Goal: Communication & Community: Answer question/provide support

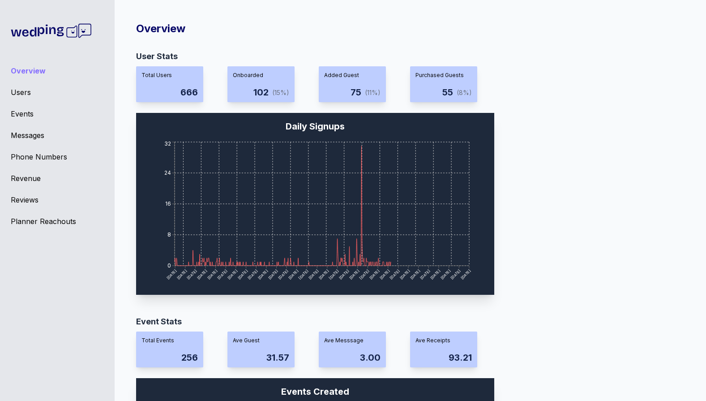
click at [30, 133] on div "Messages" at bounding box center [57, 135] width 93 height 11
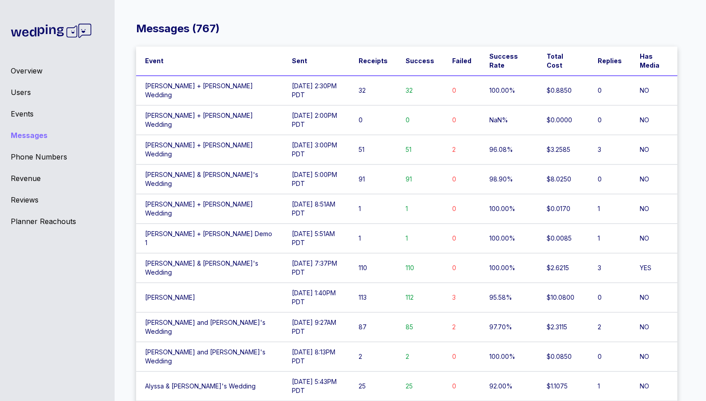
scroll to position [19099, 0]
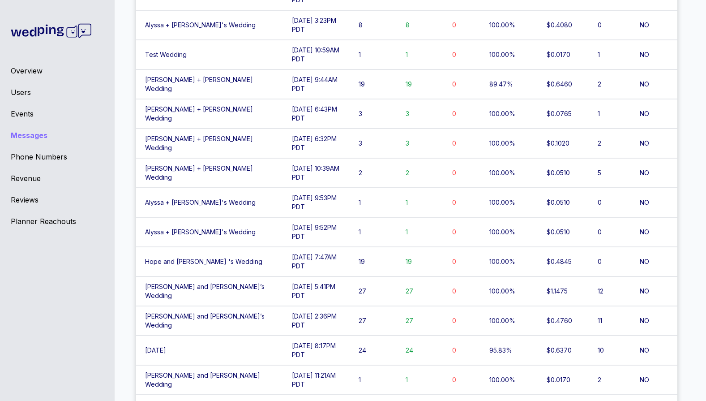
click at [22, 95] on div "Users" at bounding box center [57, 92] width 93 height 11
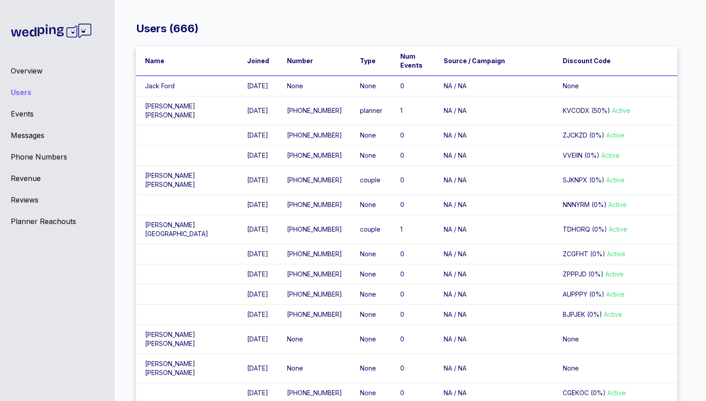
scroll to position [602, 0]
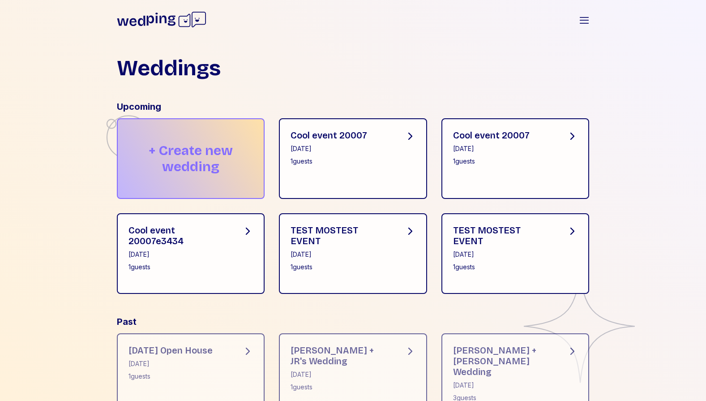
click at [190, 187] on div "+ Create new wedding" at bounding box center [191, 158] width 148 height 81
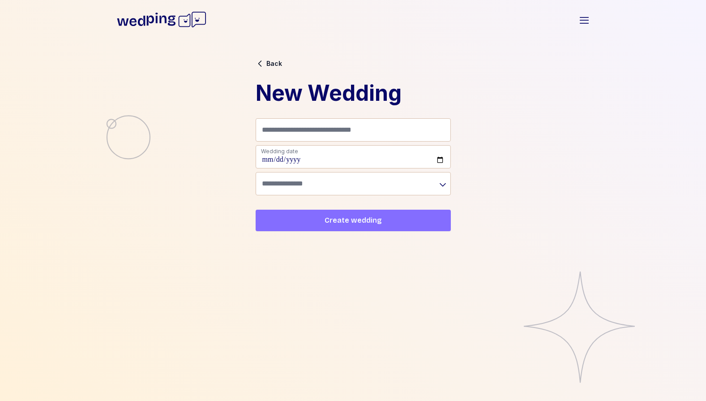
click at [266, 58] on div "Back New Wedding Name (e.g. Sam + Robin's Wedding) Wedding date Timezone Create…" at bounding box center [353, 144] width 224 height 202
click at [266, 62] on span "Back" at bounding box center [274, 63] width 16 height 6
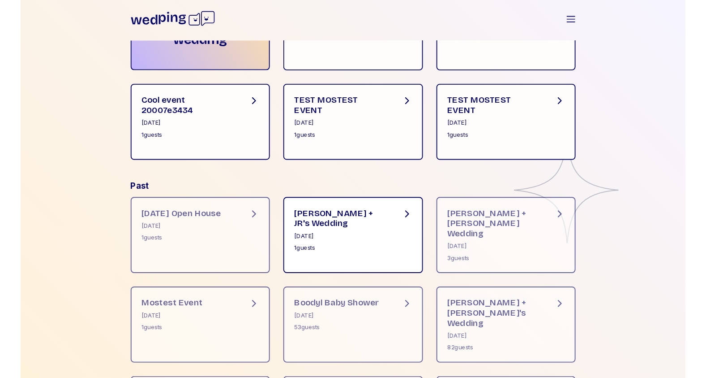
scroll to position [126, 0]
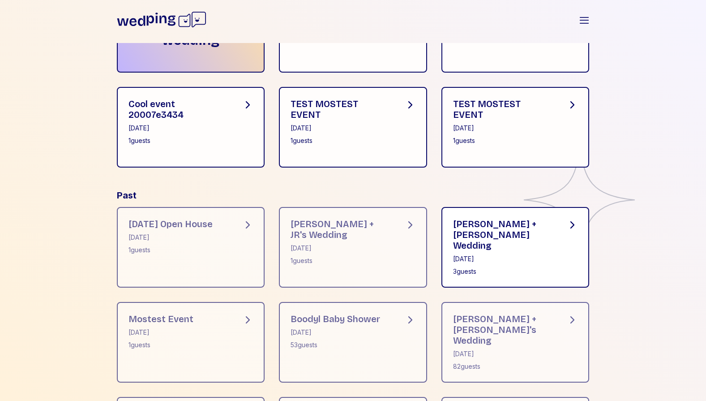
click at [477, 254] on div "June 17, 2025" at bounding box center [503, 258] width 100 height 9
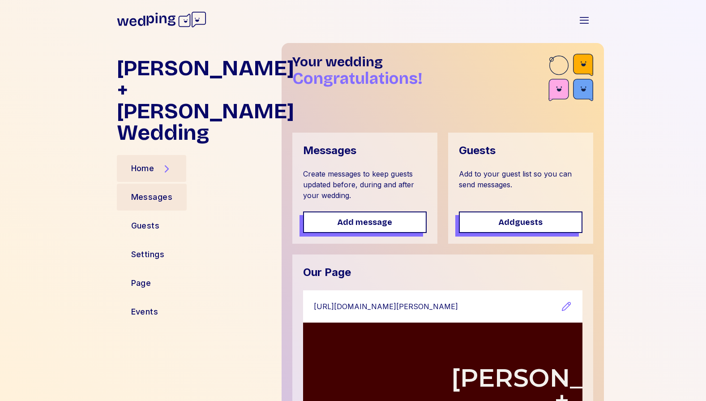
click at [166, 191] on div "Messages" at bounding box center [152, 197] width 42 height 13
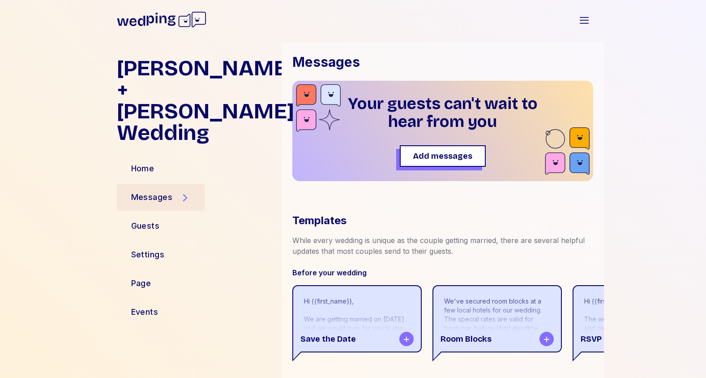
click at [144, 19] on icon at bounding box center [131, 21] width 28 height 10
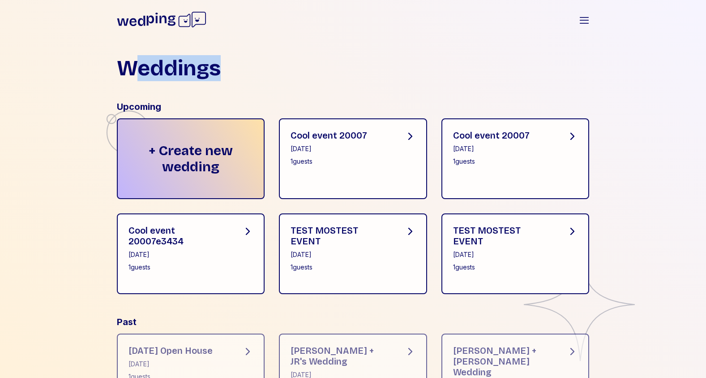
drag, startPoint x: 195, startPoint y: 67, endPoint x: 136, endPoint y: 67, distance: 58.7
click at [136, 67] on div "Weddings" at bounding box center [353, 67] width 473 height 21
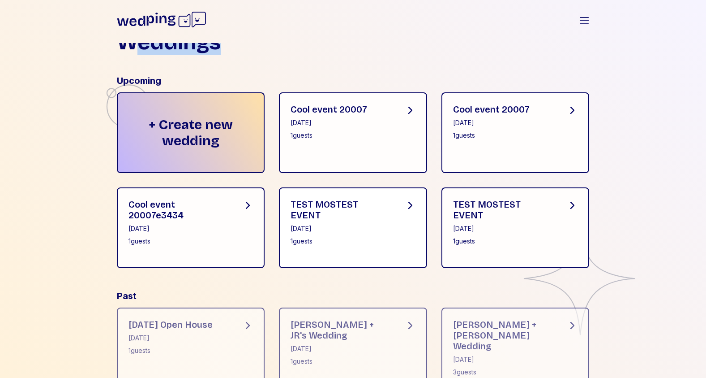
scroll to position [73, 0]
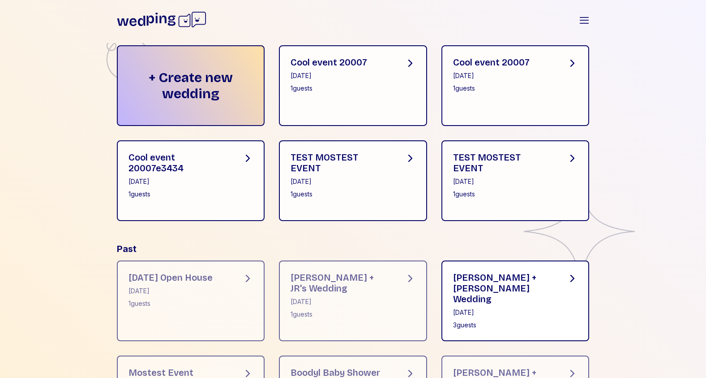
click at [528, 281] on div "Dylan + Kristina Wedding" at bounding box center [503, 288] width 100 height 32
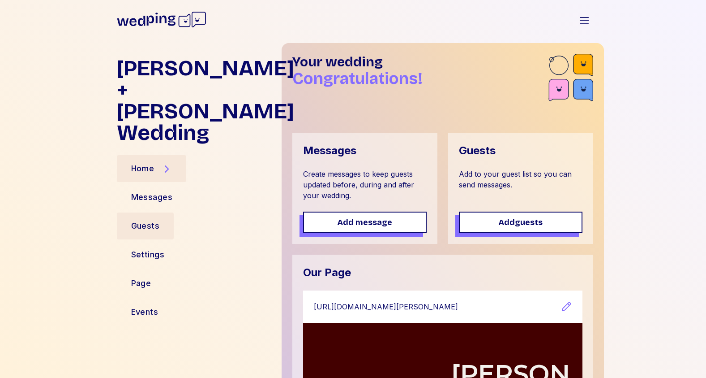
click at [144, 219] on div "Guests" at bounding box center [145, 225] width 29 height 13
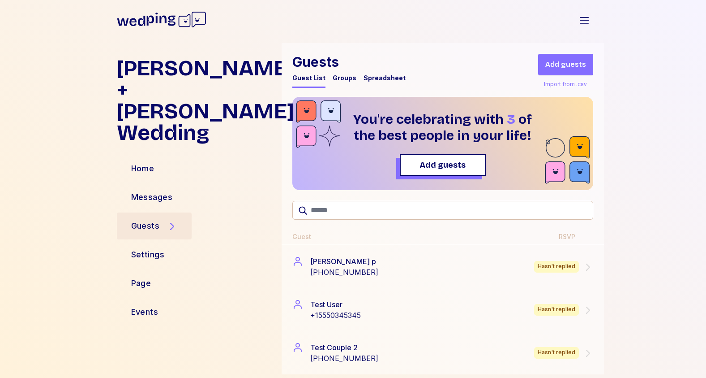
click at [567, 60] on span "Add guests" at bounding box center [565, 64] width 41 height 11
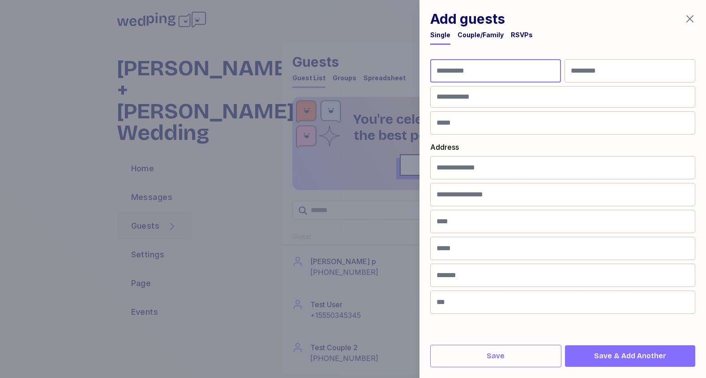
click at [471, 79] on input "First Name" at bounding box center [495, 70] width 131 height 23
click at [469, 37] on div "Couple/Family" at bounding box center [481, 34] width 46 height 9
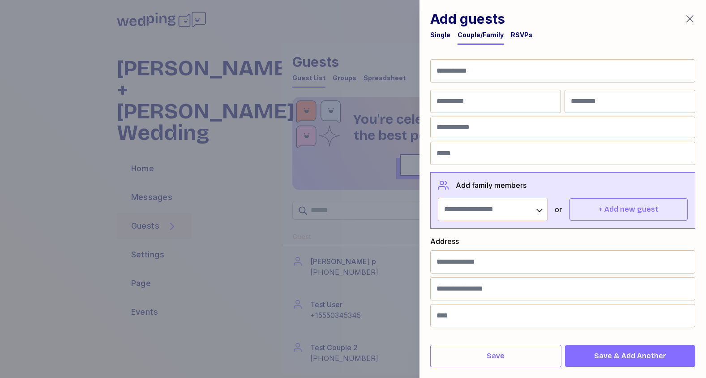
click at [384, 127] on div at bounding box center [353, 189] width 706 height 378
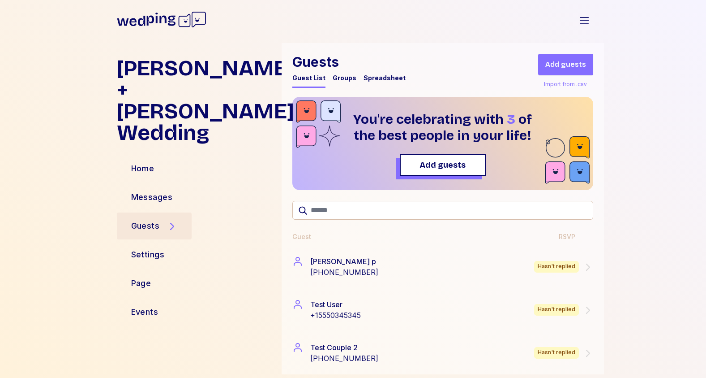
click at [571, 80] on div "Import from .csv" at bounding box center [565, 84] width 47 height 11
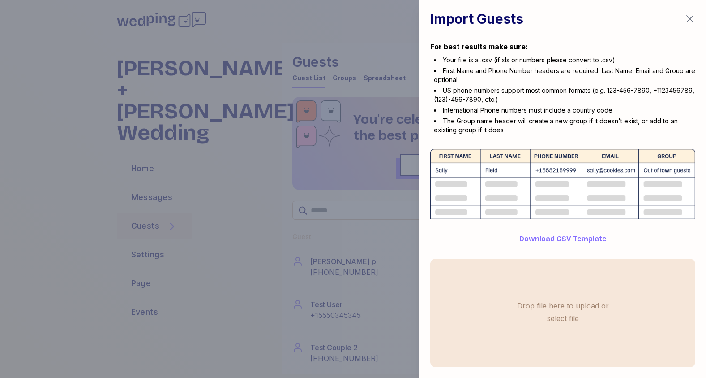
click at [328, 245] on div at bounding box center [353, 189] width 706 height 378
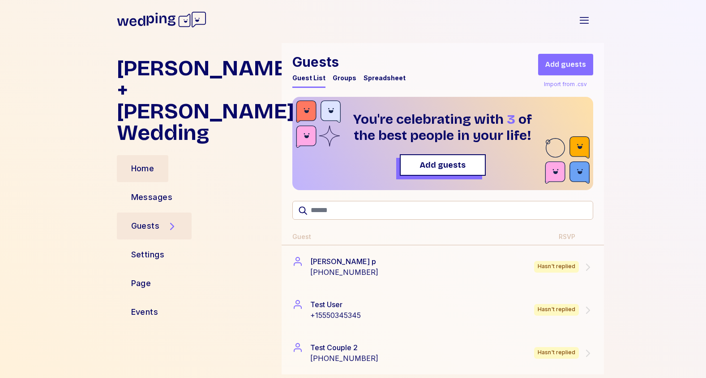
click at [152, 162] on div "Home" at bounding box center [142, 168] width 23 height 13
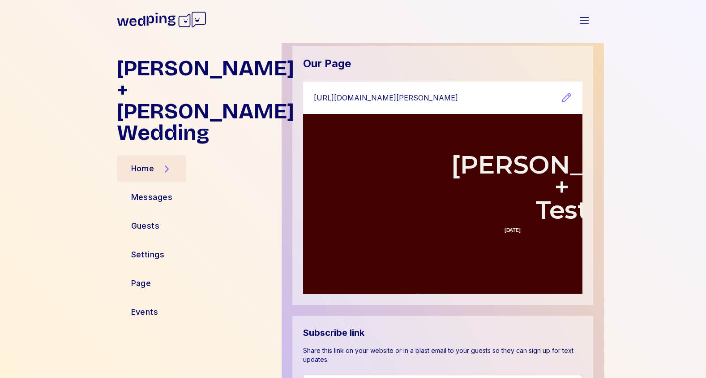
scroll to position [298, 0]
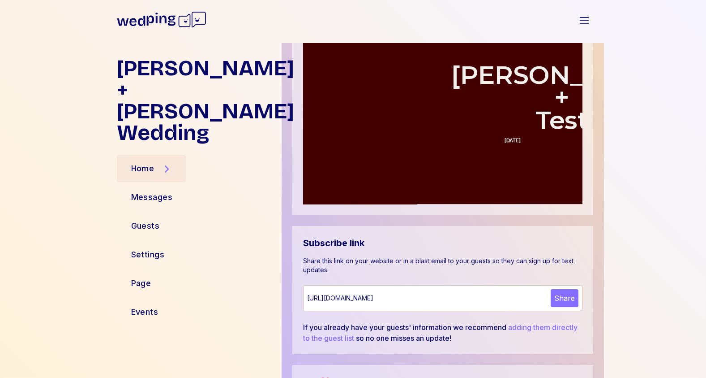
click at [520, 300] on div "https://www.wedping.com/e988428f-e9e6-4010-bbd5-af7a0cbaeffb/updates" at bounding box center [427, 297] width 240 height 9
click at [149, 212] on div "Guests" at bounding box center [145, 225] width 57 height 27
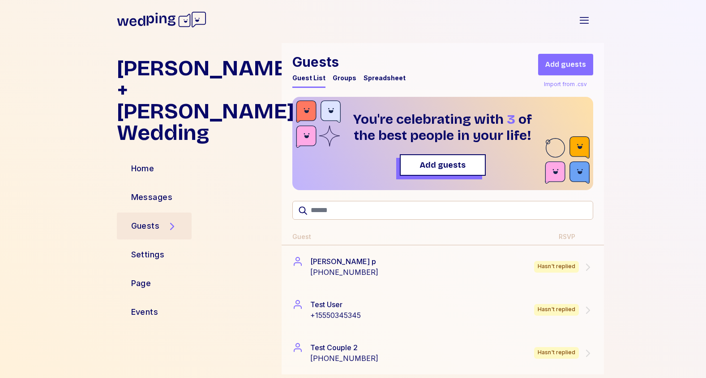
click at [336, 78] on div "Groups" at bounding box center [345, 77] width 24 height 9
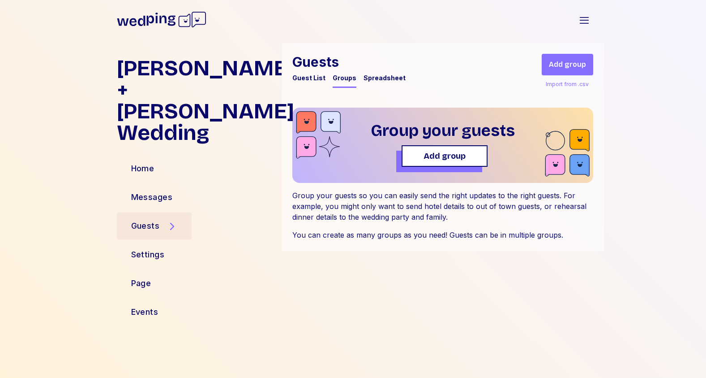
click at [472, 153] on span "Add group" at bounding box center [445, 156] width 70 height 13
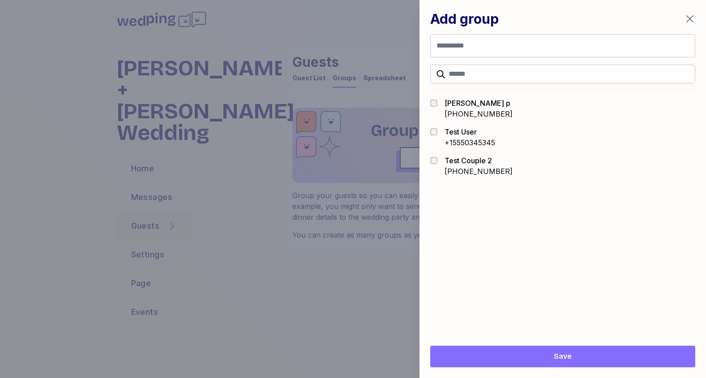
click at [458, 111] on div "+16092042984" at bounding box center [479, 113] width 68 height 11
click at [455, 157] on div "Test Couple 2" at bounding box center [479, 160] width 68 height 11
click at [571, 354] on span "Save" at bounding box center [563, 356] width 251 height 11
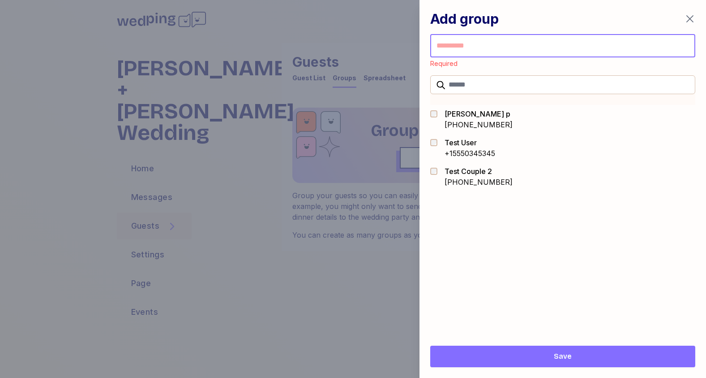
click at [500, 49] on input "Group name" at bounding box center [562, 45] width 265 height 23
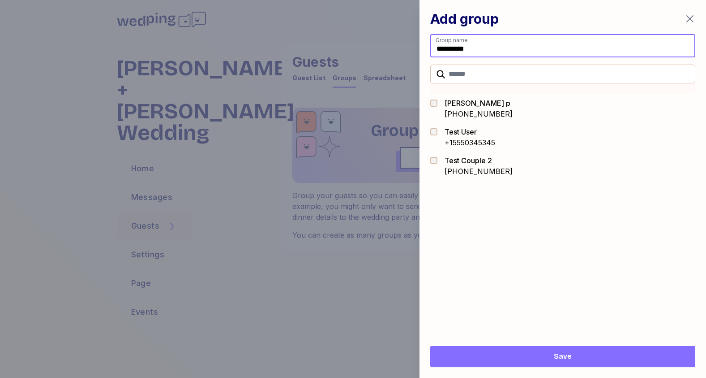
type input "**********"
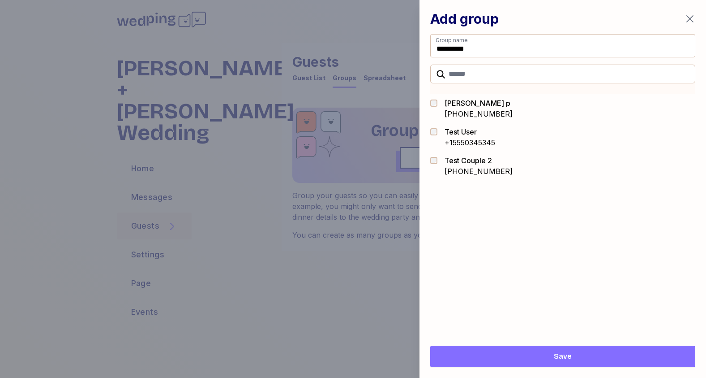
click at [487, 362] on button "Save" at bounding box center [562, 355] width 265 height 21
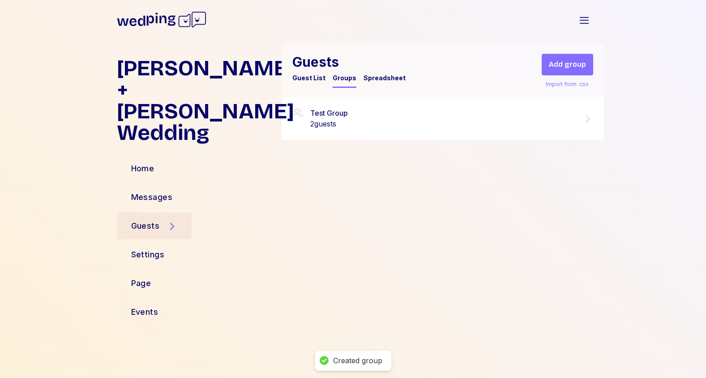
click at [333, 127] on div "2 guests" at bounding box center [329, 123] width 38 height 11
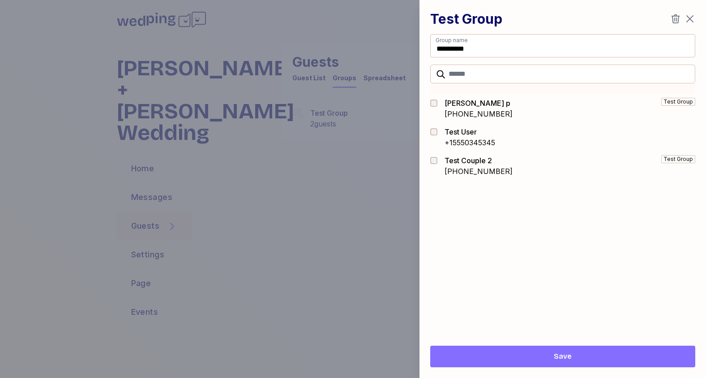
click at [305, 172] on div at bounding box center [353, 189] width 706 height 378
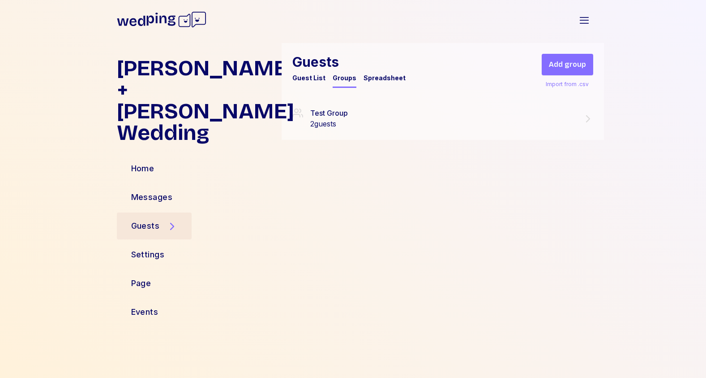
click at [159, 161] on div "Home Messages Guests Settings Page Events" at bounding box center [196, 240] width 158 height 165
click at [156, 191] on div "Messages" at bounding box center [152, 197] width 42 height 13
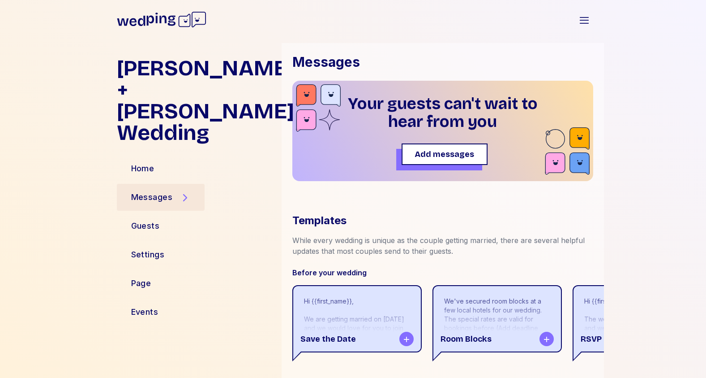
click at [432, 162] on button "Add messages" at bounding box center [445, 153] width 86 height 21
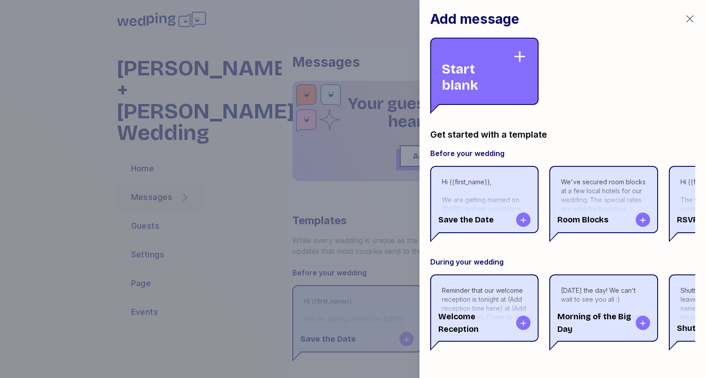
click at [498, 210] on div "Save the Date" at bounding box center [484, 219] width 107 height 25
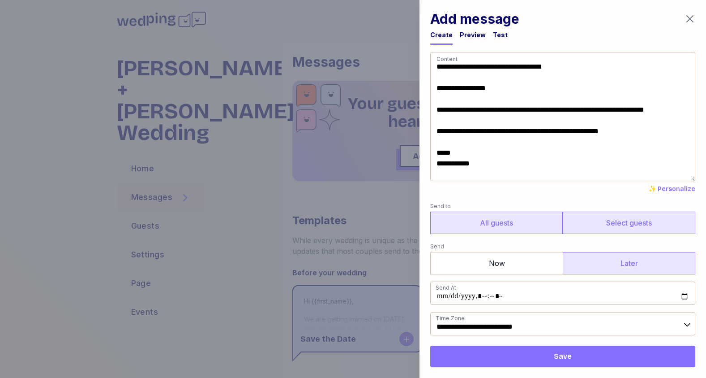
click at [603, 216] on label "Select guests" at bounding box center [629, 222] width 133 height 22
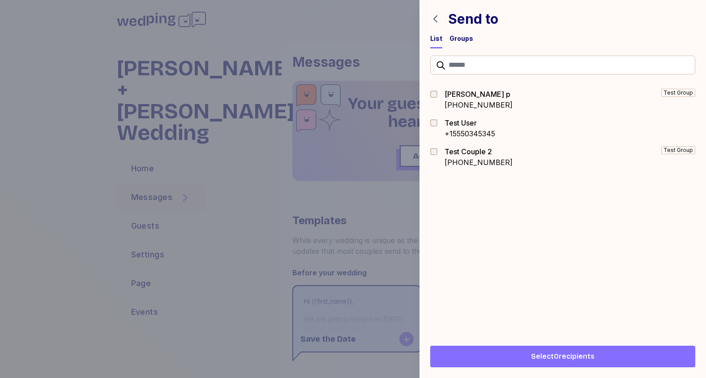
click at [465, 39] on div "Groups" at bounding box center [462, 38] width 24 height 9
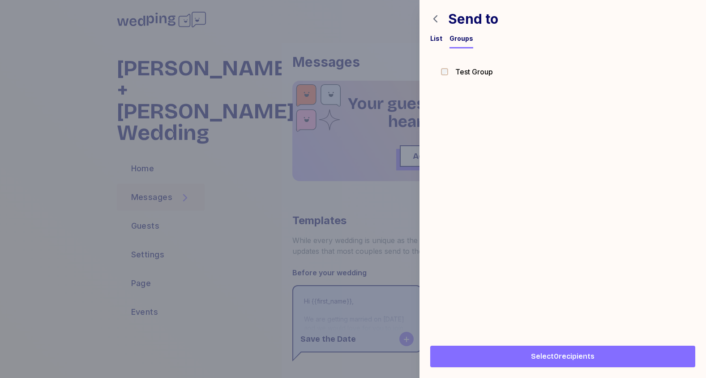
click at [451, 73] on div at bounding box center [447, 71] width 13 height 7
click at [437, 42] on div "List" at bounding box center [436, 38] width 12 height 9
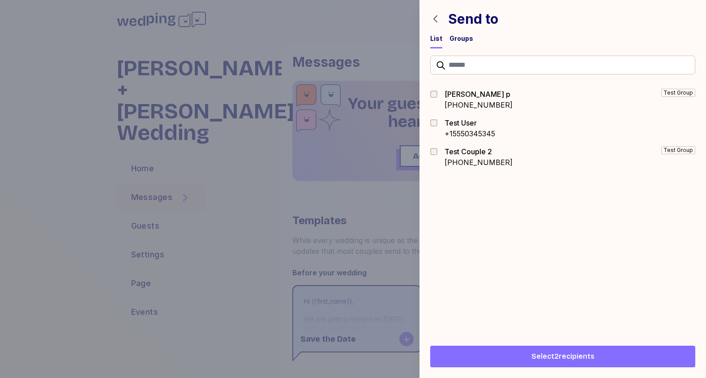
click at [454, 94] on div "dylan p" at bounding box center [479, 94] width 68 height 11
click at [446, 121] on div "Test User" at bounding box center [470, 122] width 51 height 11
click at [526, 356] on span "Select 3 recipients" at bounding box center [563, 356] width 251 height 11
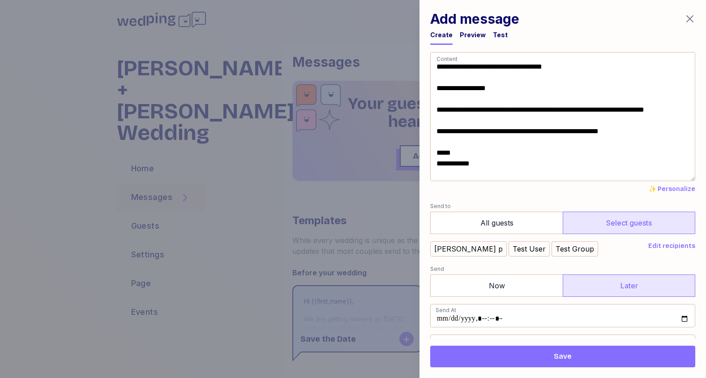
click at [483, 236] on form "**********" at bounding box center [562, 250] width 265 height 396
click at [668, 245] on span "Edit recipients" at bounding box center [671, 245] width 47 height 9
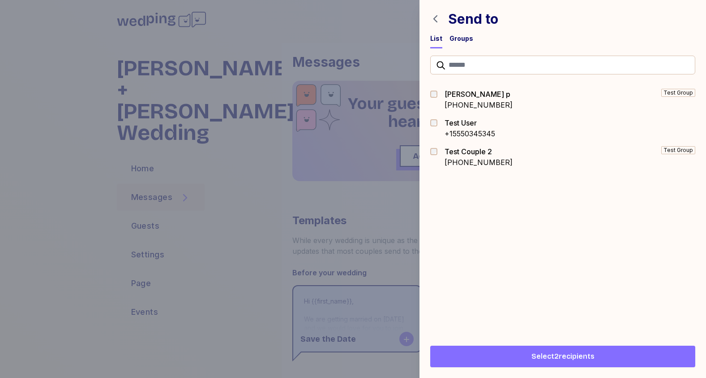
click at [595, 354] on span "Select 2 recipients" at bounding box center [563, 356] width 251 height 11
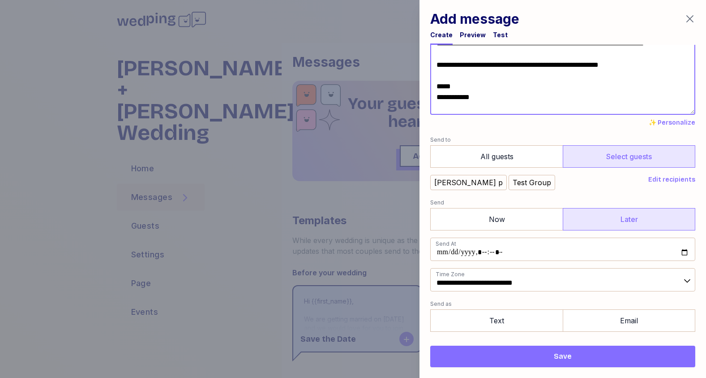
scroll to position [110, 0]
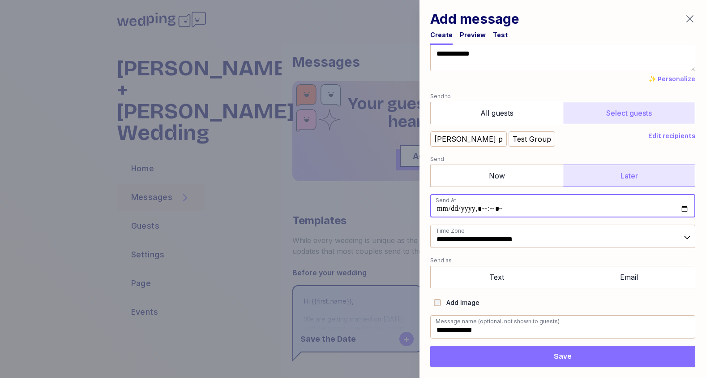
click at [682, 212] on input "datetime-local" at bounding box center [562, 205] width 265 height 23
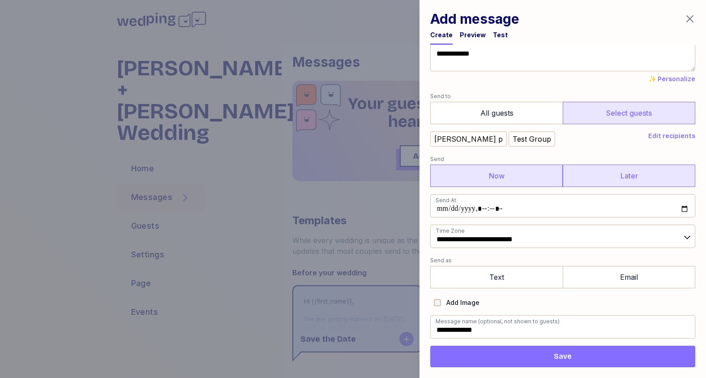
click at [472, 174] on label "Now" at bounding box center [496, 175] width 133 height 22
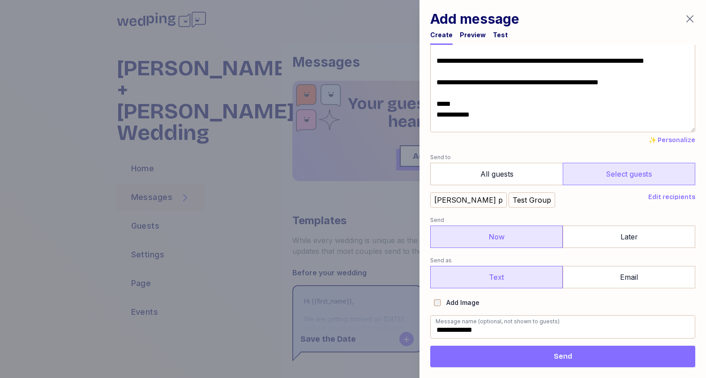
click at [510, 274] on label "Text" at bounding box center [496, 277] width 133 height 22
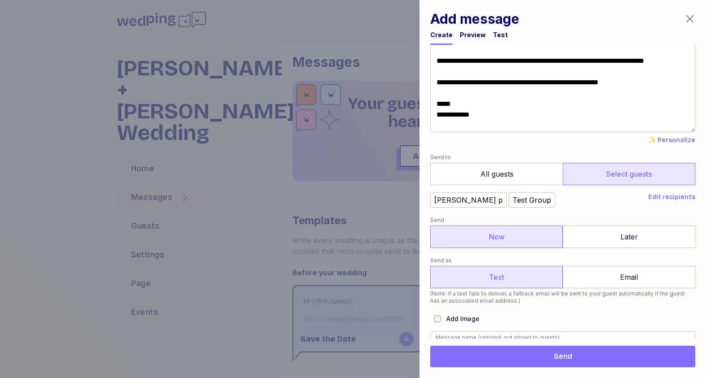
scroll to position [65, 0]
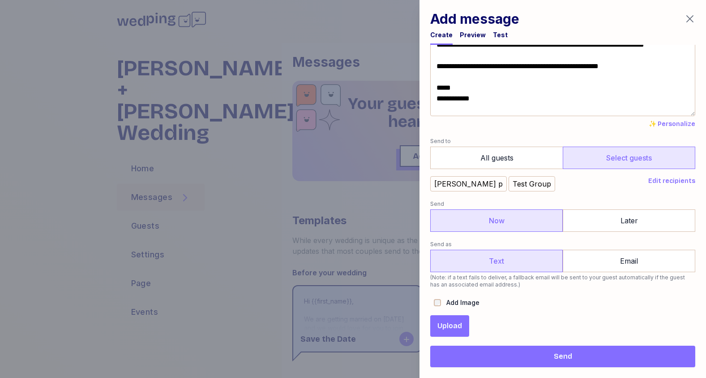
click at [436, 327] on button "Upload" at bounding box center [449, 325] width 39 height 21
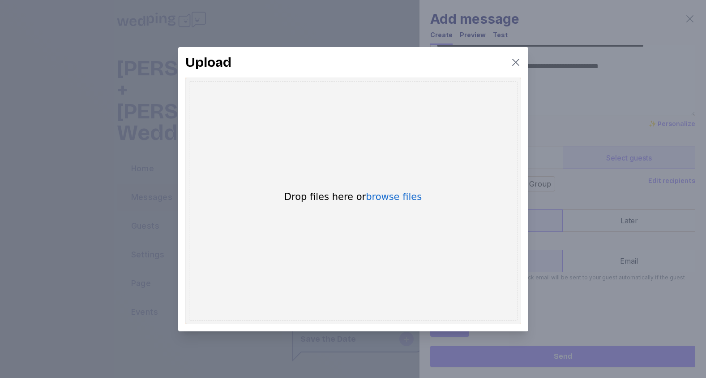
click at [516, 62] on icon "button" at bounding box center [515, 62] width 7 height 7
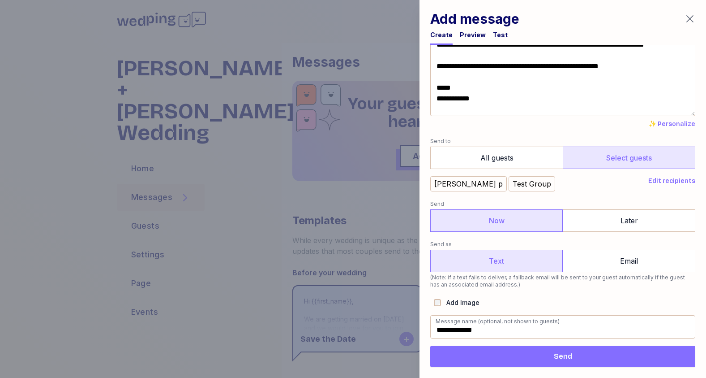
click at [539, 360] on span "Send" at bounding box center [563, 356] width 251 height 11
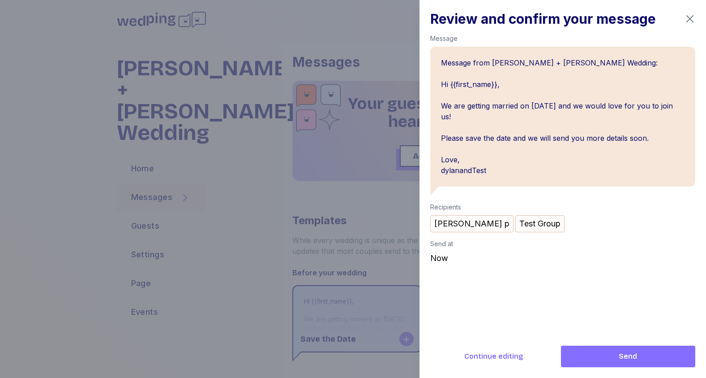
drag, startPoint x: 604, startPoint y: 351, endPoint x: 619, endPoint y: 98, distance: 253.0
click at [619, 98] on div "Review and confirm your message Message Message from Dylan + Kristina Wedding: …" at bounding box center [563, 189] width 287 height 378
click at [476, 351] on span "Continue editing" at bounding box center [493, 356] width 59 height 11
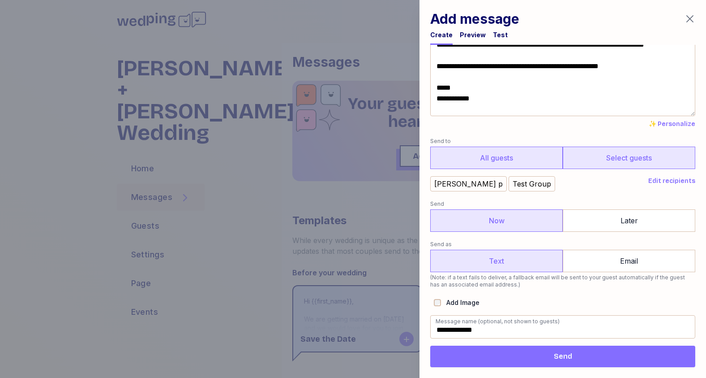
click at [495, 147] on label "All guests" at bounding box center [496, 157] width 133 height 22
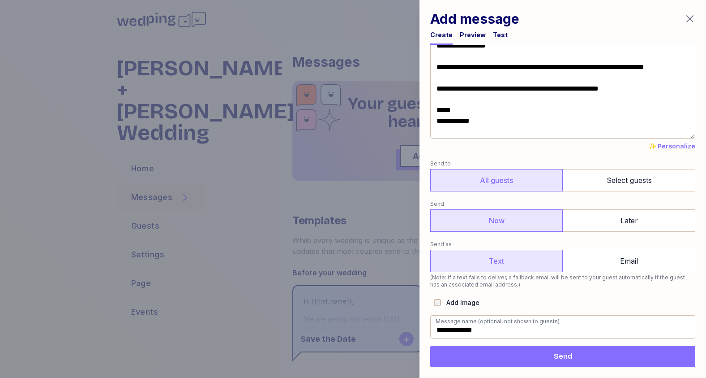
click at [493, 37] on div "Test" at bounding box center [500, 34] width 15 height 9
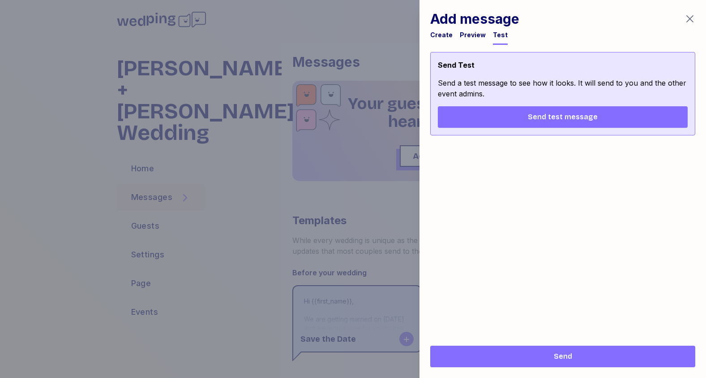
click at [443, 37] on div "Create" at bounding box center [441, 34] width 22 height 9
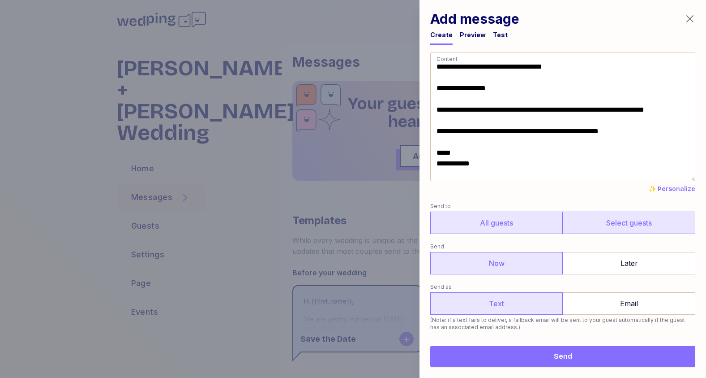
click at [612, 232] on label "Select guests" at bounding box center [629, 222] width 133 height 22
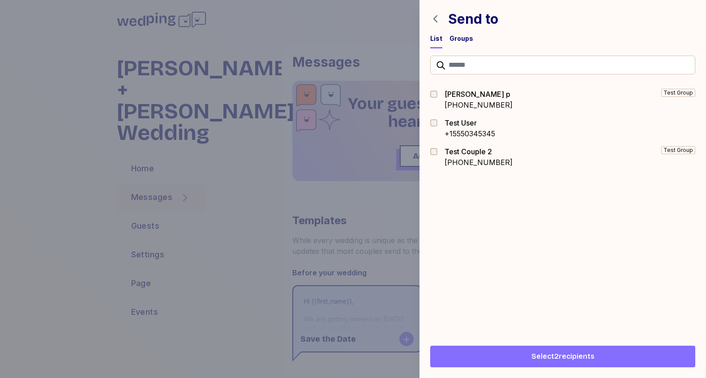
click at [463, 33] on div "Send to List Groups" at bounding box center [563, 24] width 287 height 48
click at [463, 34] on div "Send to List Groups" at bounding box center [563, 24] width 287 height 48
click at [458, 41] on div "Groups" at bounding box center [462, 38] width 24 height 9
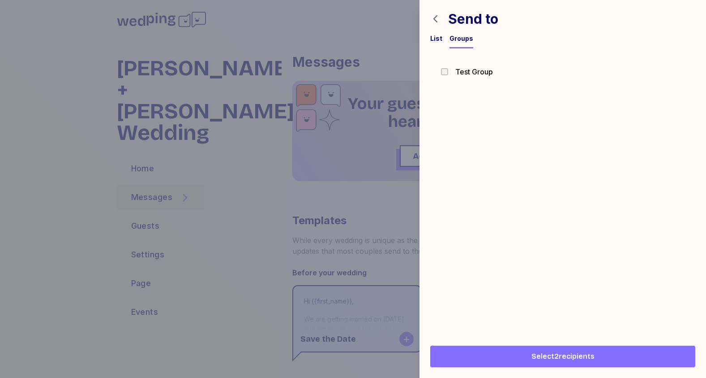
click at [445, 67] on div at bounding box center [447, 71] width 13 height 11
click at [430, 35] on div "List" at bounding box center [436, 38] width 12 height 9
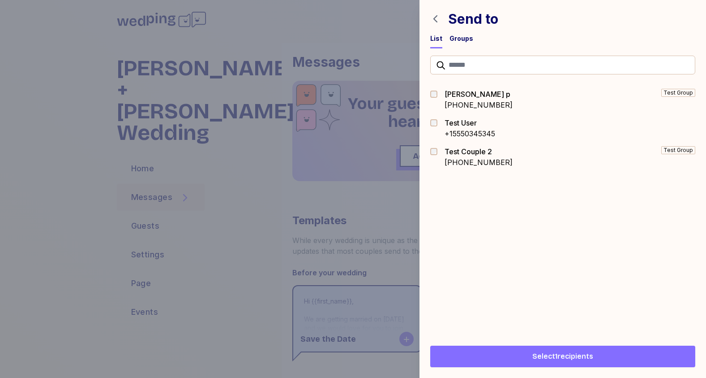
click at [561, 360] on span "Select 1 recipients" at bounding box center [562, 356] width 61 height 11
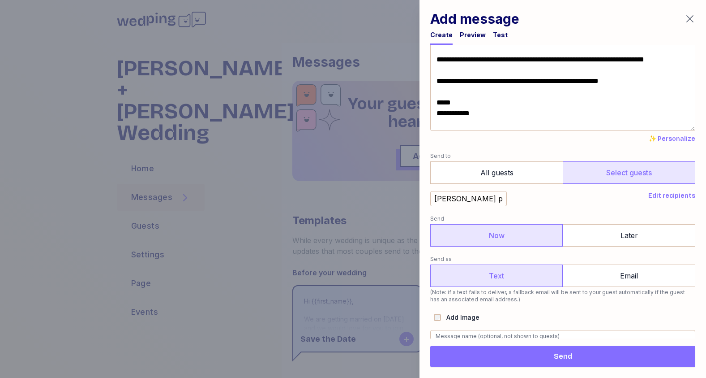
scroll to position [65, 0]
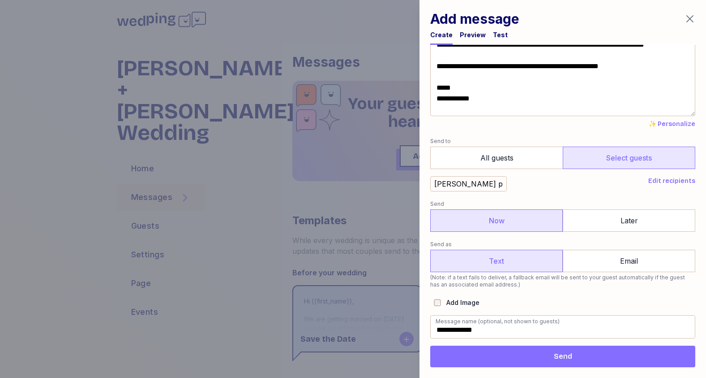
click at [532, 362] on button "Send" at bounding box center [562, 355] width 265 height 21
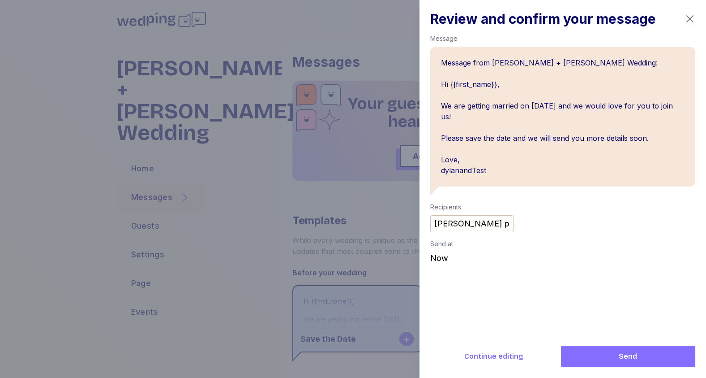
click at [598, 352] on span "Send" at bounding box center [628, 356] width 120 height 11
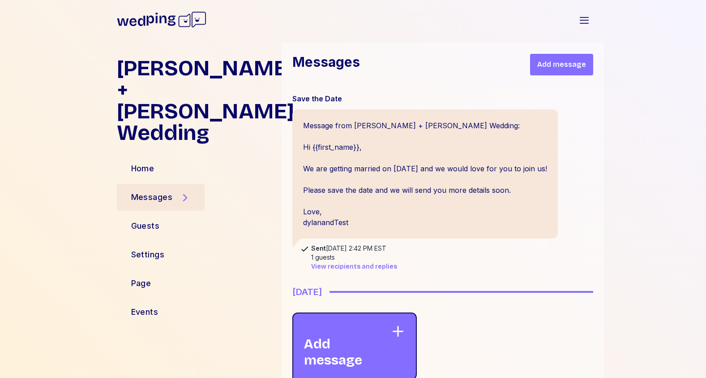
click at [372, 268] on span "View recipients and replies" at bounding box center [354, 266] width 86 height 9
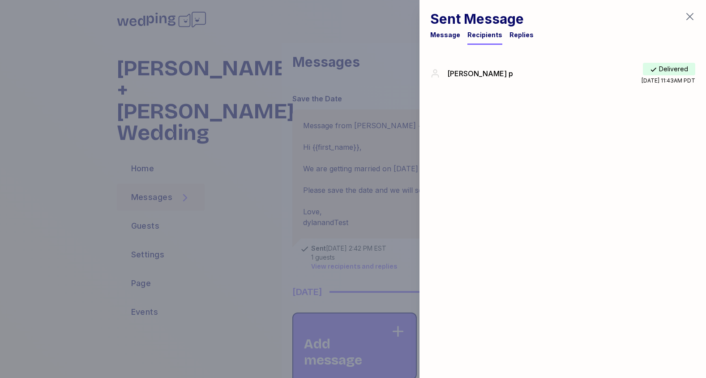
click at [513, 39] on div "Replies" at bounding box center [522, 34] width 24 height 9
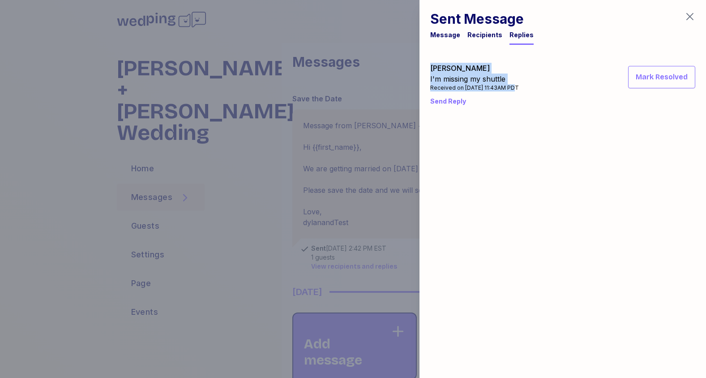
drag, startPoint x: 431, startPoint y: 67, endPoint x: 508, endPoint y: 85, distance: 79.2
click at [508, 85] on div "dylan p I'm missing my shuttle Received on 08/25/25 at 11:43AM PDT" at bounding box center [474, 77] width 89 height 29
click at [462, 103] on div "Send Reply" at bounding box center [562, 101] width 265 height 16
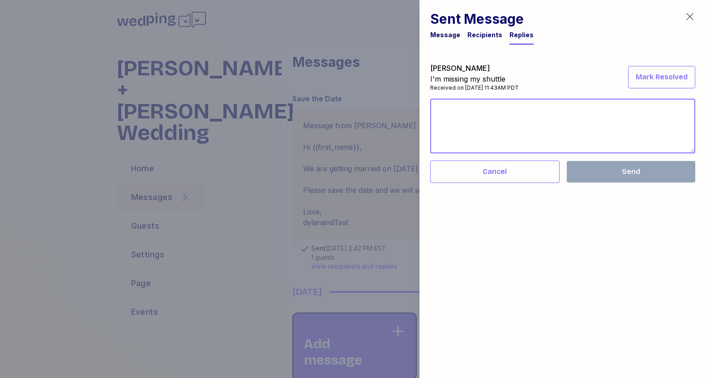
click at [463, 103] on textarea at bounding box center [562, 126] width 265 height 55
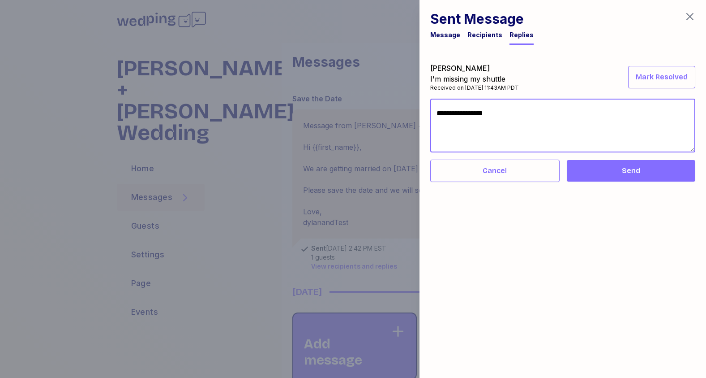
type textarea "**********"
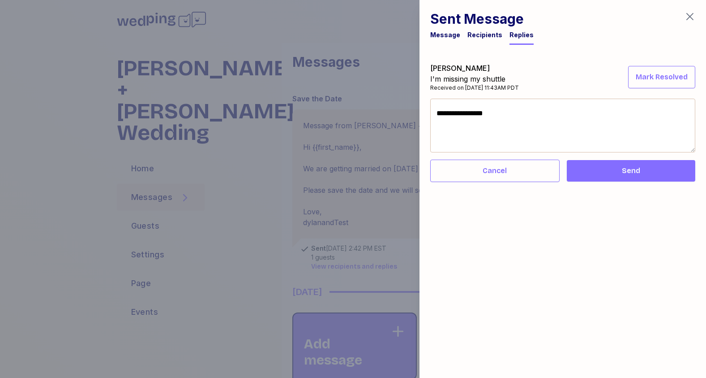
click at [584, 179] on button "Send" at bounding box center [631, 170] width 129 height 21
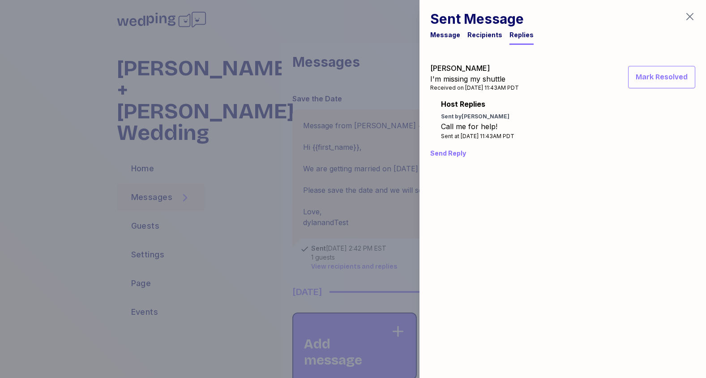
click at [284, 125] on div at bounding box center [353, 189] width 706 height 378
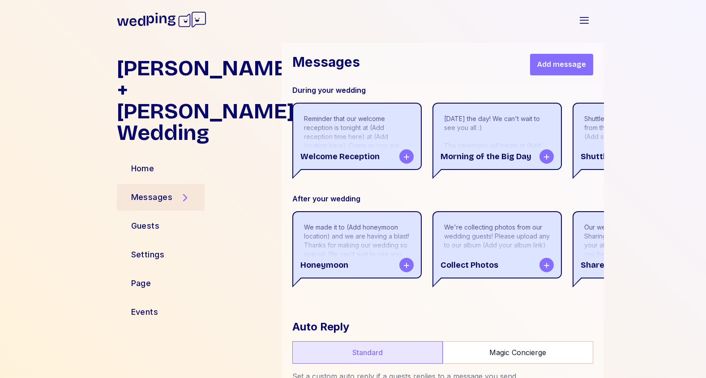
scroll to position [599, 0]
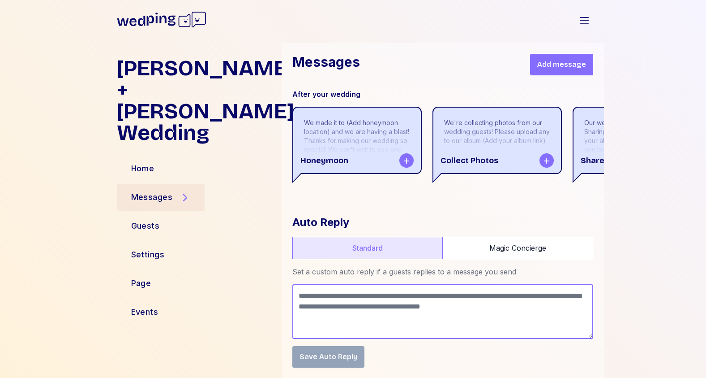
click at [357, 288] on textarea at bounding box center [442, 311] width 301 height 55
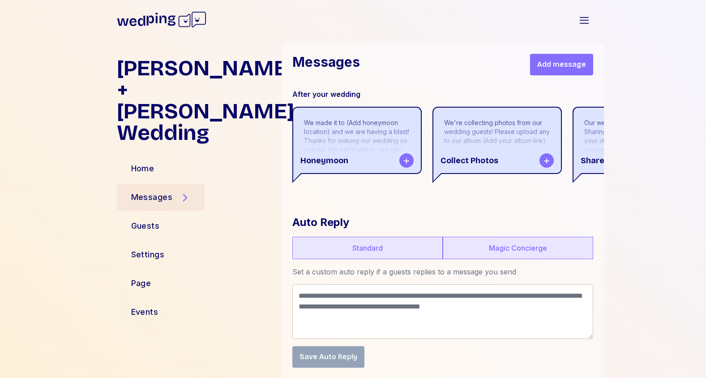
click at [501, 257] on label "Magic Concierge" at bounding box center [518, 247] width 150 height 22
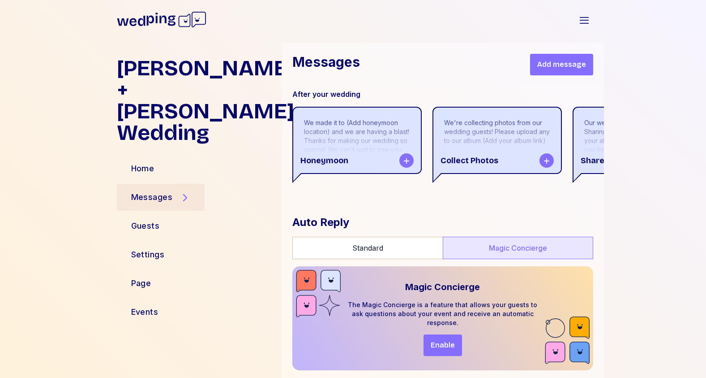
scroll to position [601, 0]
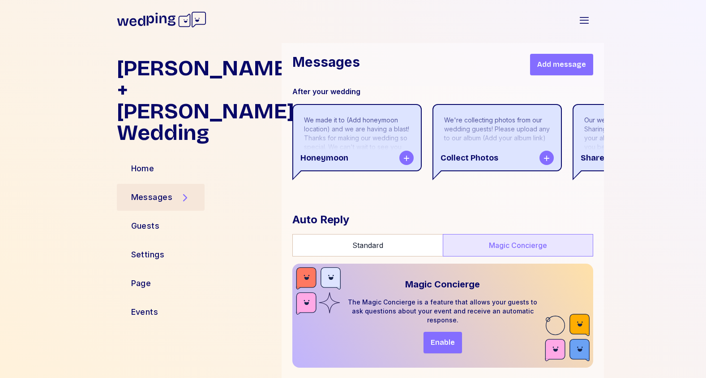
click at [441, 335] on button "Enable" at bounding box center [443, 341] width 39 height 21
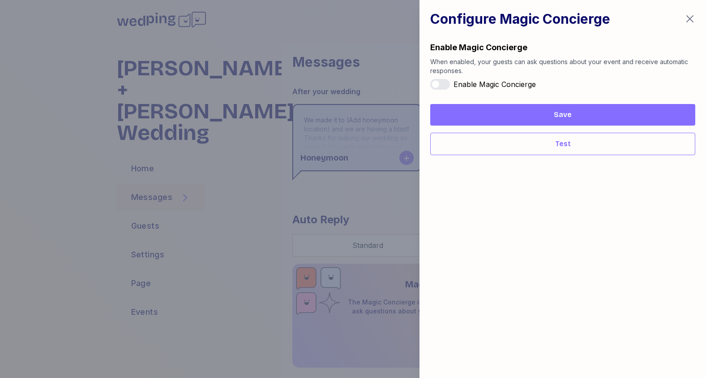
click at [447, 86] on button "Enable Magic Concierge" at bounding box center [440, 84] width 20 height 11
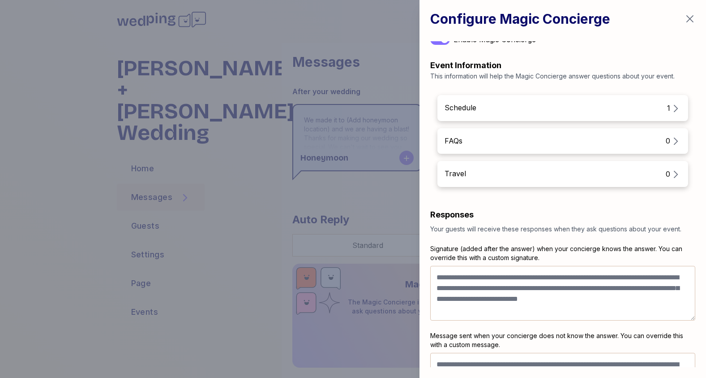
scroll to position [142, 0]
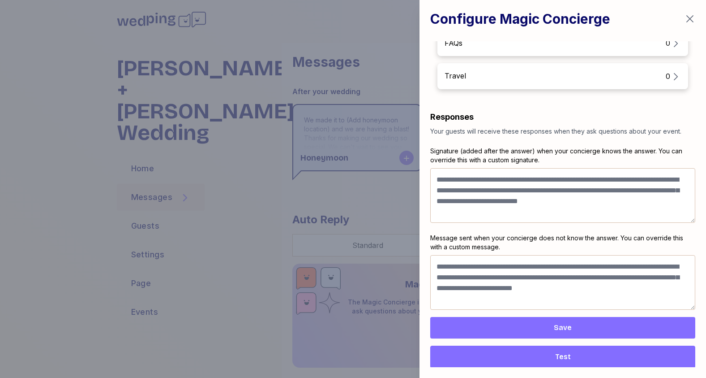
click at [549, 355] on span "Test" at bounding box center [563, 356] width 250 height 11
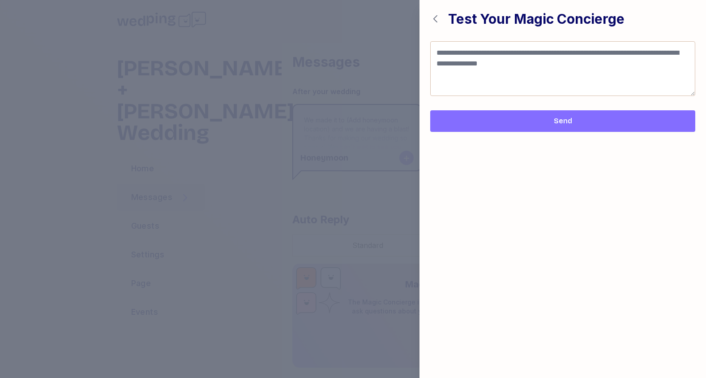
click at [435, 18] on icon "button" at bounding box center [435, 18] width 11 height 11
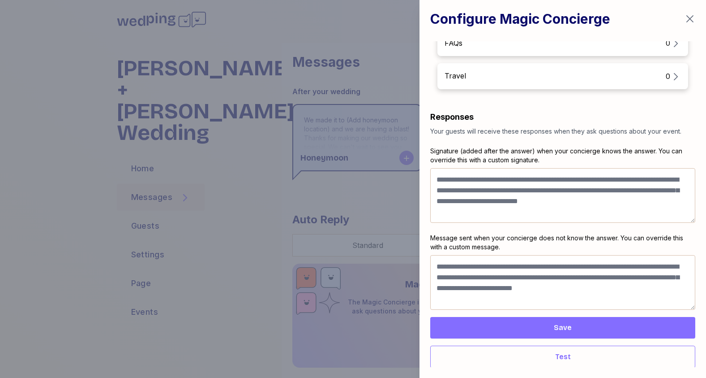
click at [315, 108] on div at bounding box center [353, 189] width 706 height 378
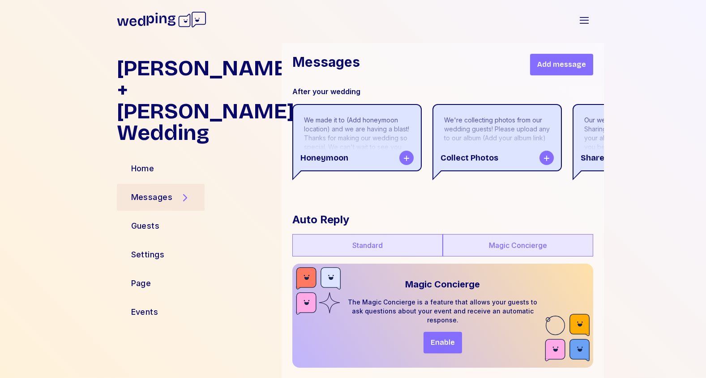
click at [390, 242] on label "Standard" at bounding box center [367, 245] width 150 height 22
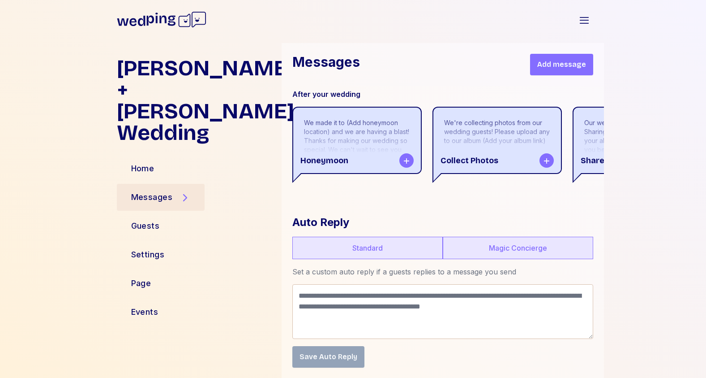
click at [489, 251] on label "Magic Concierge" at bounding box center [518, 247] width 150 height 22
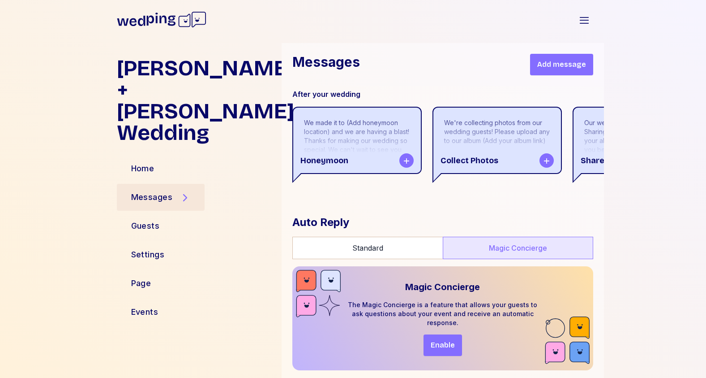
scroll to position [601, 0]
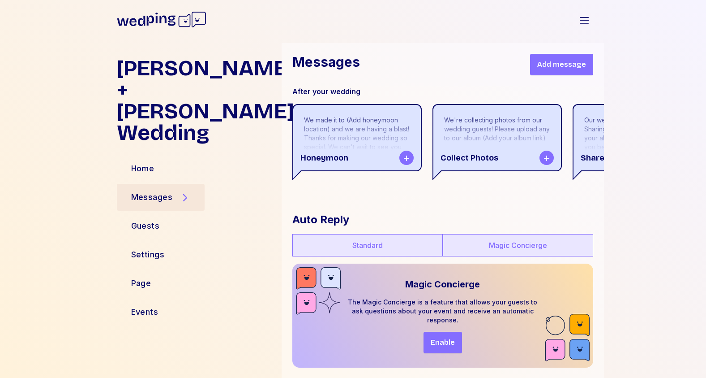
click at [414, 254] on label "Standard" at bounding box center [367, 245] width 150 height 22
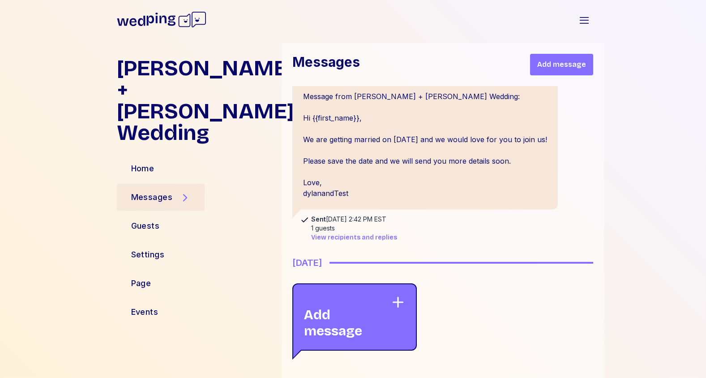
scroll to position [0, 0]
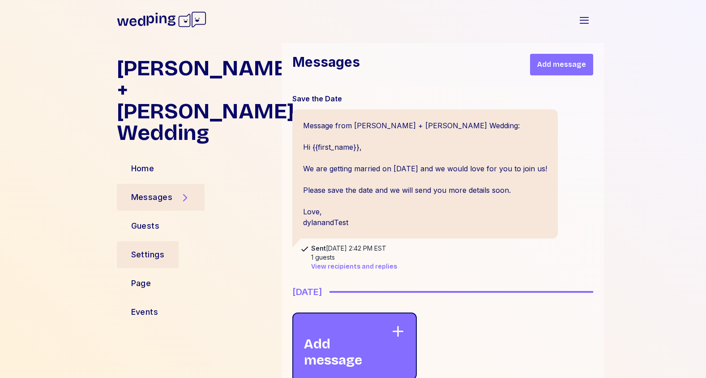
click at [143, 248] on div "Settings" at bounding box center [148, 254] width 34 height 13
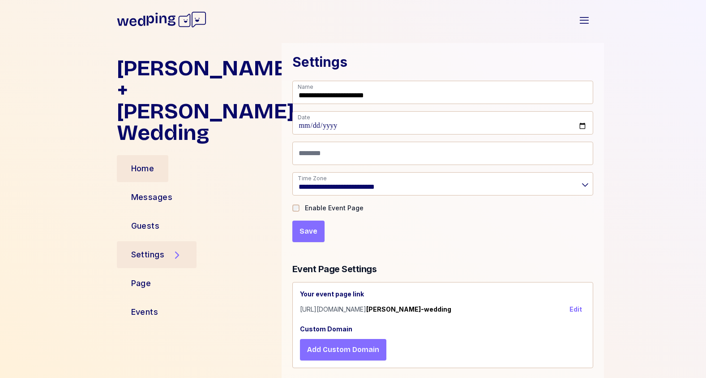
click at [157, 155] on div "Home" at bounding box center [143, 168] width 52 height 27
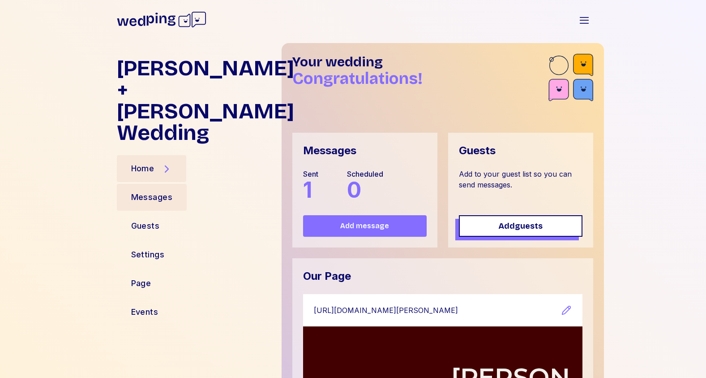
click at [130, 184] on div "Messages" at bounding box center [152, 197] width 70 height 27
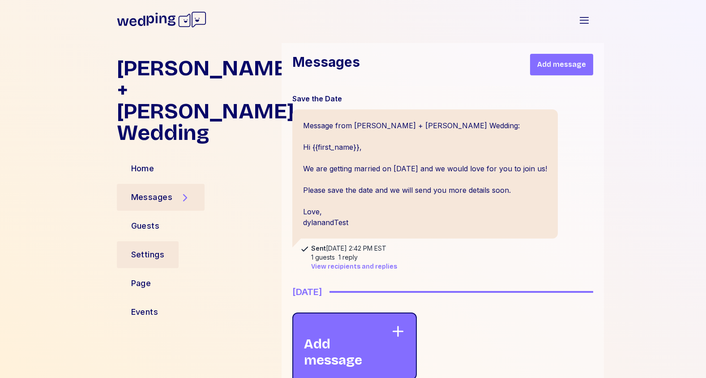
click at [169, 241] on div "Settings" at bounding box center [148, 254] width 62 height 27
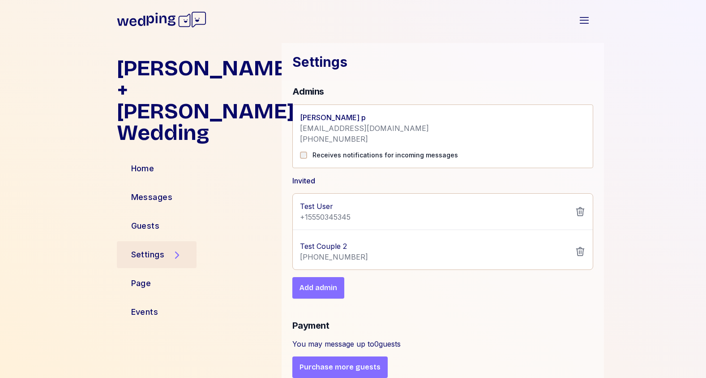
scroll to position [416, 0]
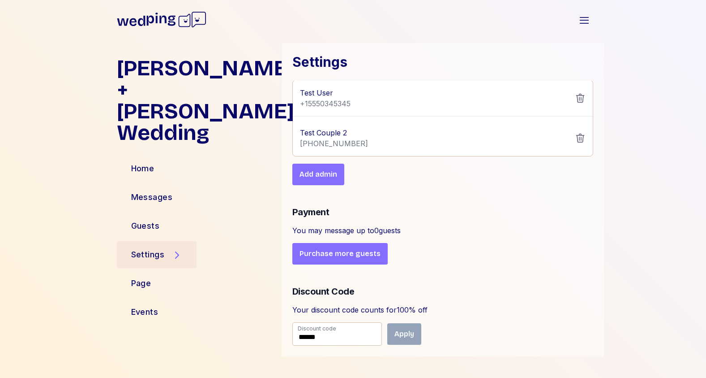
click at [335, 255] on span "Purchase more guests" at bounding box center [340, 253] width 81 height 11
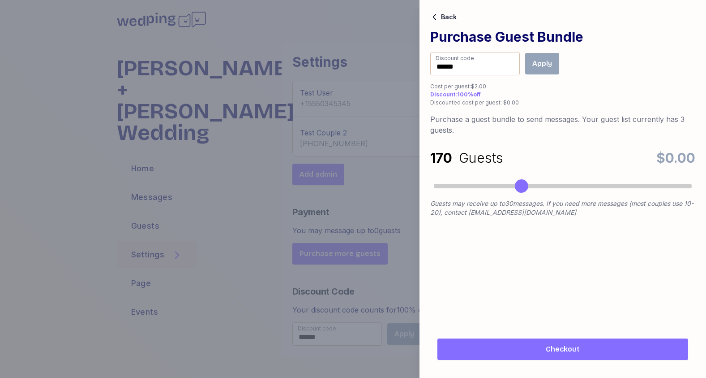
drag, startPoint x: 443, startPoint y: 185, endPoint x: 520, endPoint y: 185, distance: 76.6
click at [520, 185] on div "Accessibility label" at bounding box center [521, 185] width 13 height 13
click at [368, 178] on div at bounding box center [353, 189] width 706 height 378
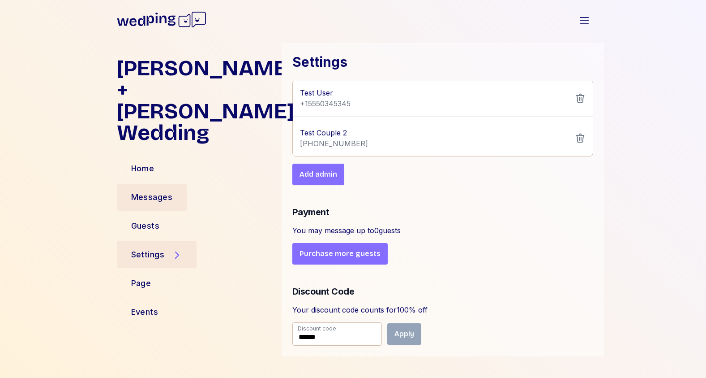
click at [158, 191] on div "Messages" at bounding box center [152, 197] width 42 height 13
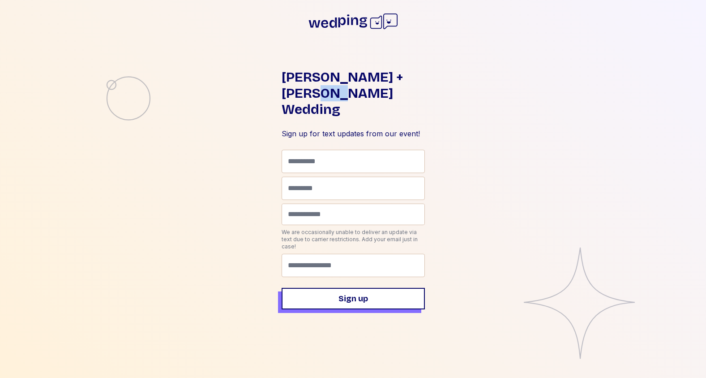
drag, startPoint x: 342, startPoint y: 112, endPoint x: 320, endPoint y: 96, distance: 26.7
click at [320, 96] on h1 "Dylan + Kristina Wedding" at bounding box center [353, 93] width 143 height 48
click at [373, 128] on p "Sign up for text updates from our event!" at bounding box center [353, 133] width 143 height 11
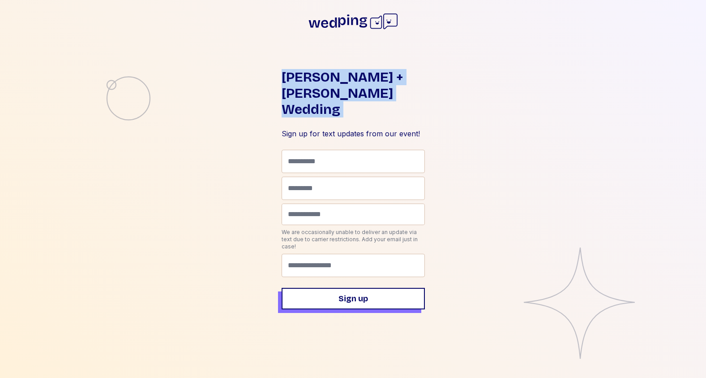
drag, startPoint x: 382, startPoint y: 123, endPoint x: 279, endPoint y: 88, distance: 108.6
click at [279, 88] on div "Dylan + Kristina Wedding Sign up for text updates from our event! First name La…" at bounding box center [353, 189] width 706 height 378
